Goal: Navigation & Orientation: Find specific page/section

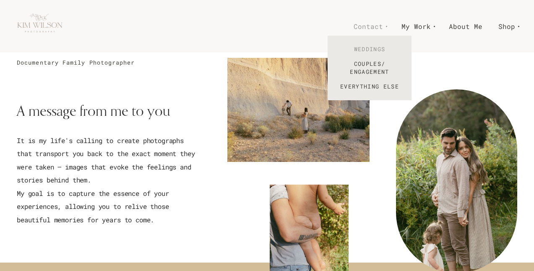
click at [372, 44] on link "Weddings" at bounding box center [370, 49] width 84 height 15
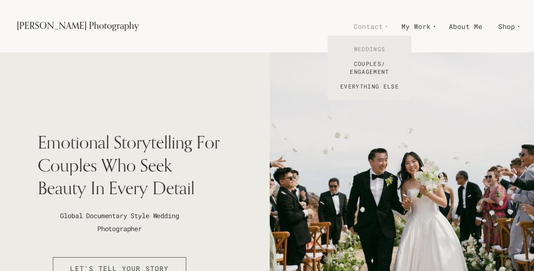
click at [368, 50] on link "Weddings" at bounding box center [370, 49] width 84 height 15
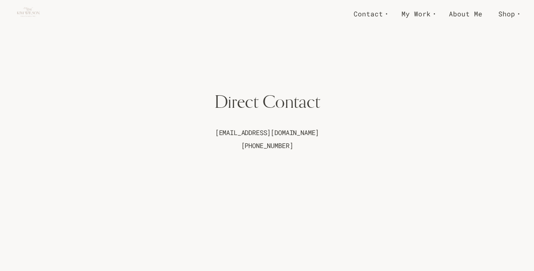
scroll to position [499, 0]
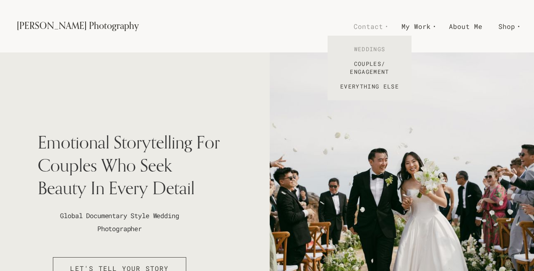
click at [374, 49] on link "Weddings" at bounding box center [370, 49] width 84 height 15
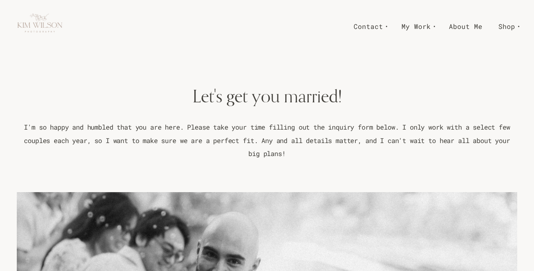
click at [48, 26] on img at bounding box center [40, 26] width 46 height 46
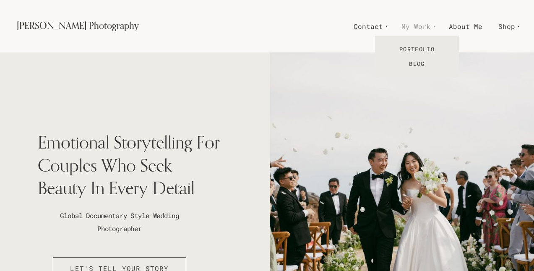
click at [431, 24] on span "My Work" at bounding box center [415, 26] width 29 height 12
click at [422, 51] on link "Portfolio" at bounding box center [417, 49] width 84 height 15
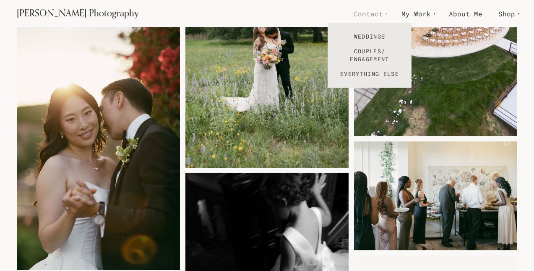
scroll to position [641, 0]
